Goal: Task Accomplishment & Management: Manage account settings

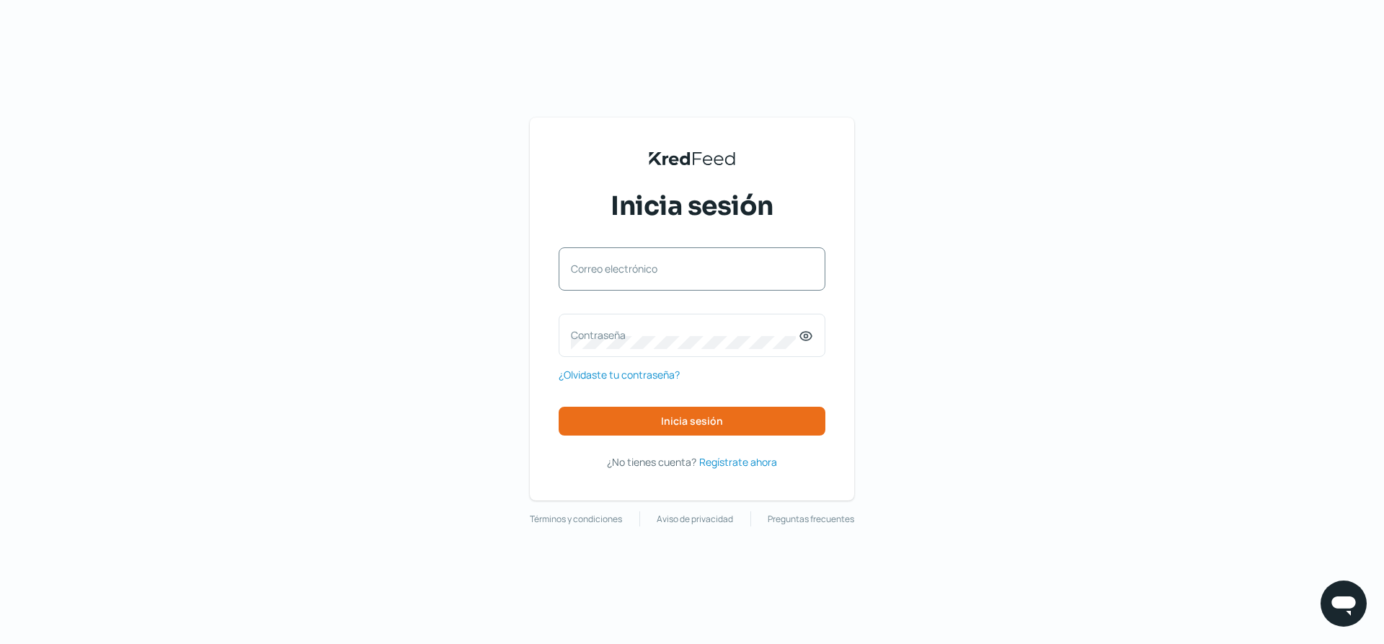
click at [698, 265] on label "Correo electrónico" at bounding box center [685, 269] width 228 height 14
click at [698, 270] on input "Correo electrónico" at bounding box center [692, 276] width 242 height 13
click at [695, 268] on div "Correo electrónico" at bounding box center [692, 268] width 267 height 43
type input "[PERSON_NAME][EMAIL_ADDRESS][DOMAIN_NAME]"
click at [700, 340] on label "Contraseña" at bounding box center [685, 335] width 228 height 14
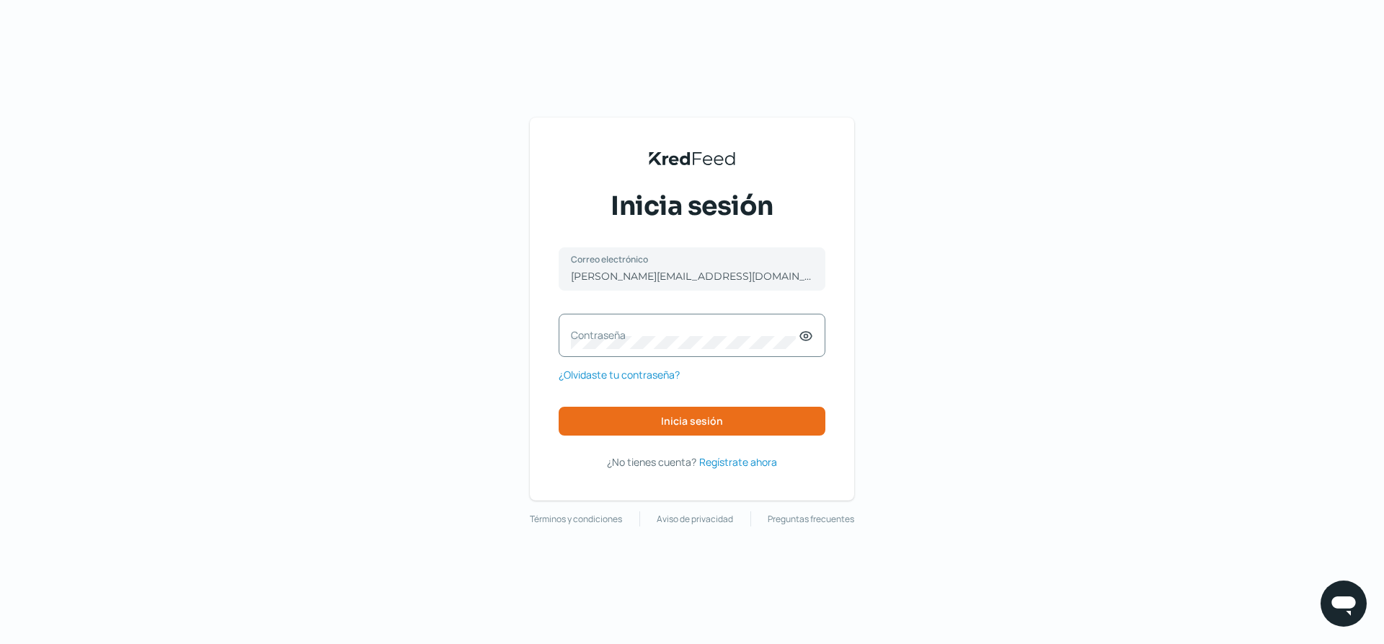
click at [806, 339] on icon at bounding box center [806, 336] width 14 height 14
drag, startPoint x: 765, startPoint y: 335, endPoint x: 745, endPoint y: 337, distance: 19.6
click at [764, 335] on label "Contraseña" at bounding box center [685, 335] width 228 height 14
click at [729, 424] on button "Inicia sesión" at bounding box center [692, 420] width 267 height 29
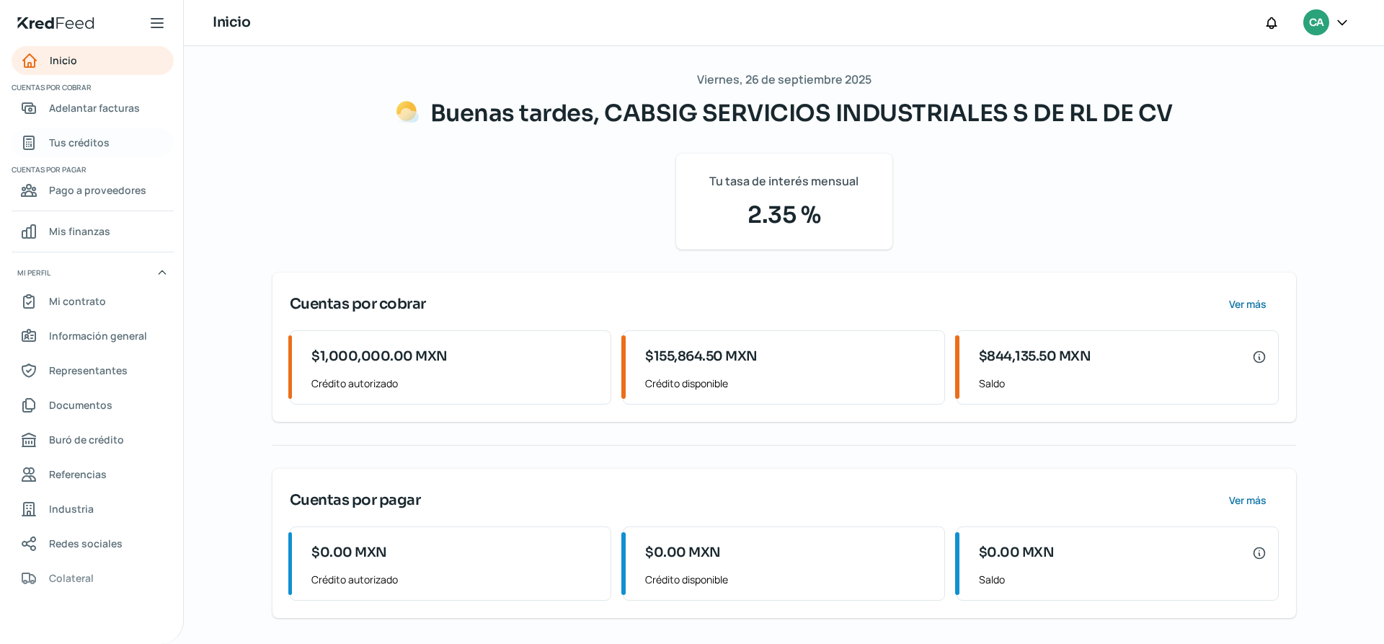
click at [90, 142] on span "Tus créditos" at bounding box center [79, 142] width 61 height 18
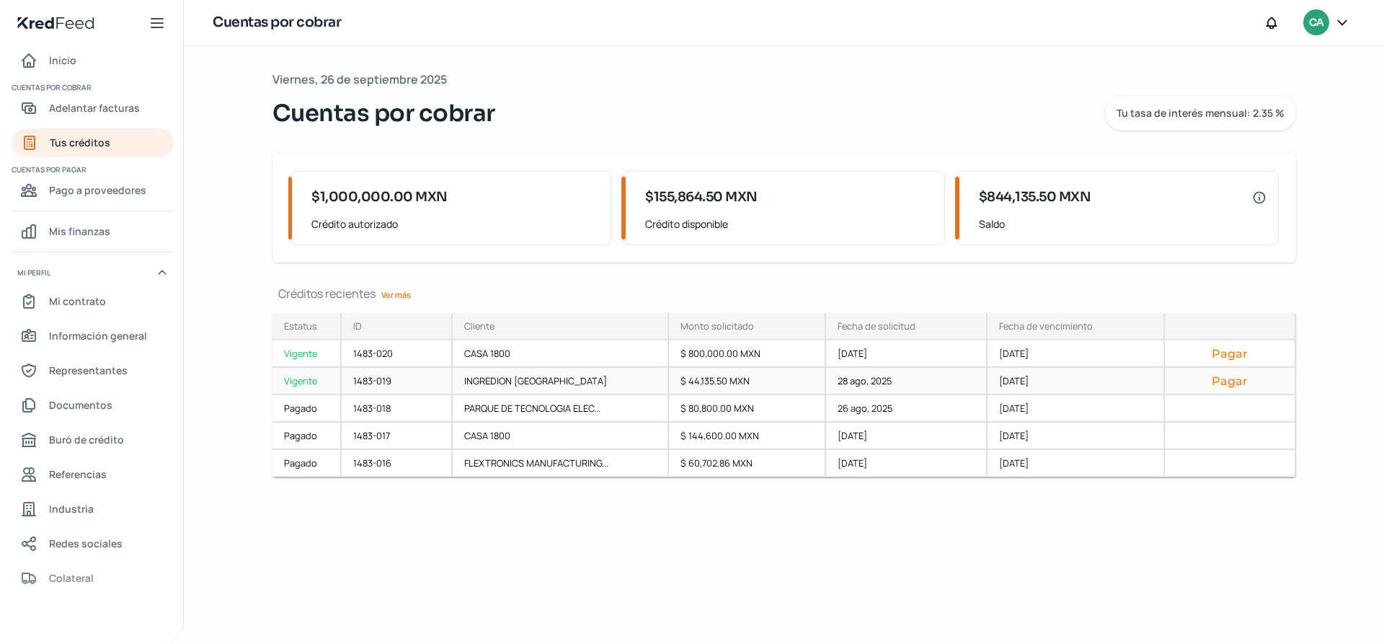
click at [1231, 382] on button "Pagar" at bounding box center [1229, 380] width 107 height 14
